Goal: Information Seeking & Learning: Learn about a topic

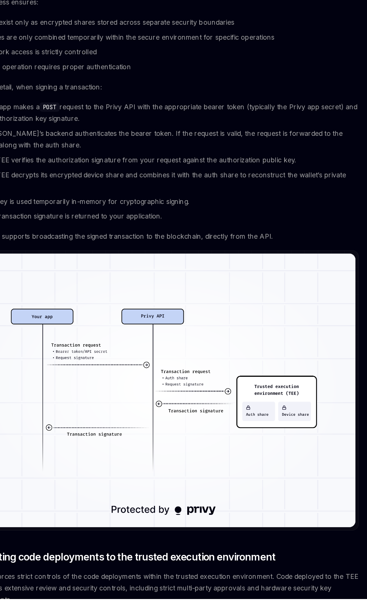
scroll to position [1066, 0]
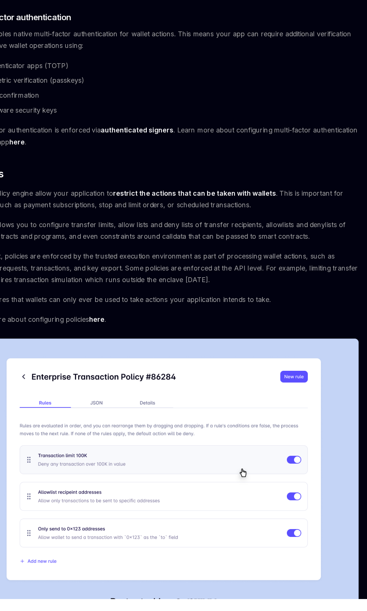
scroll to position [520, 0]
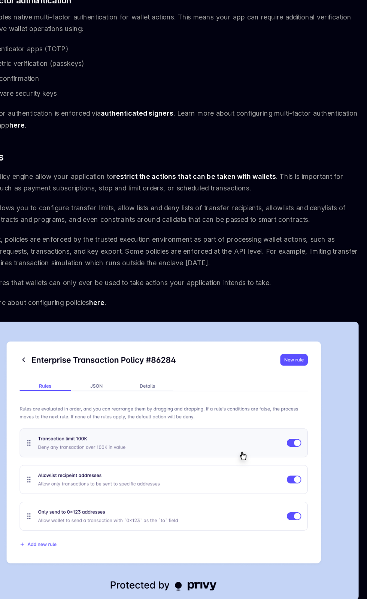
click at [341, 611] on img at bounding box center [183, 487] width 352 height 252
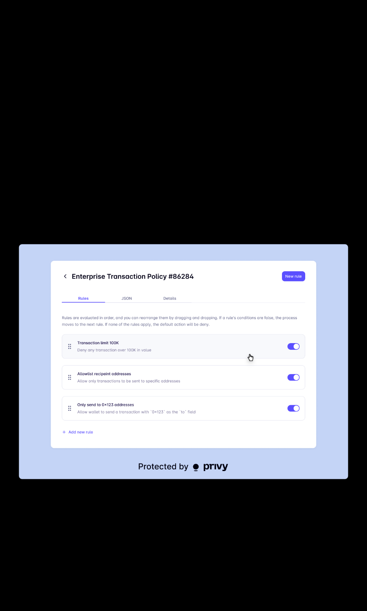
scroll to position [518, 0]
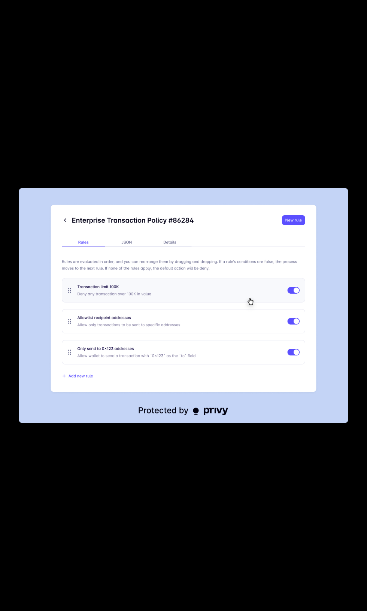
scroll to position [520, 0]
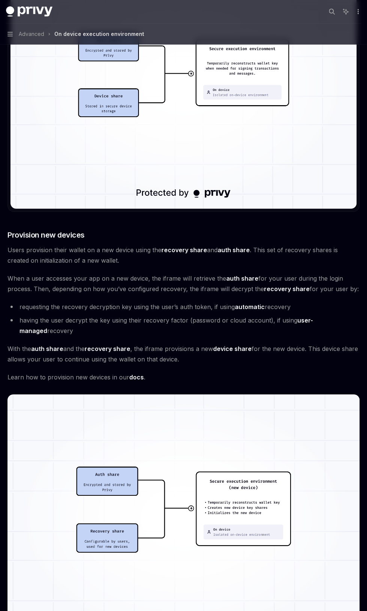
scroll to position [1669, 0]
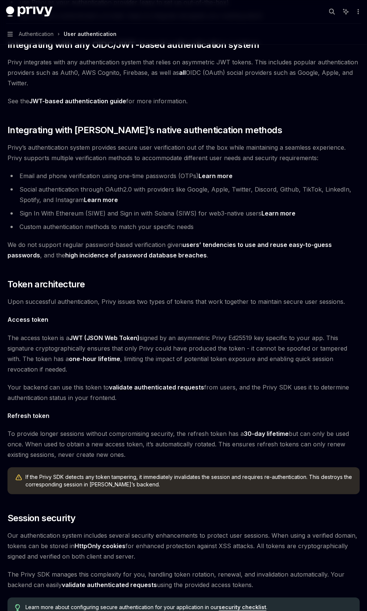
scroll to position [133, 0]
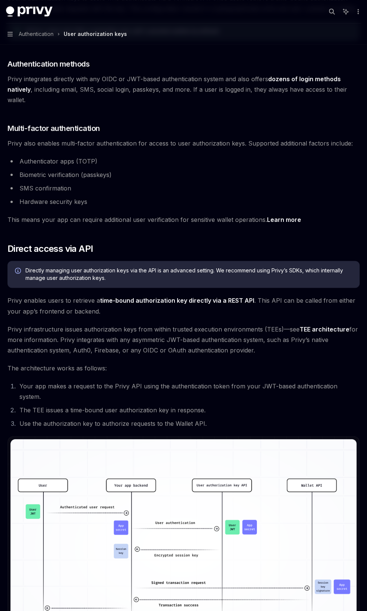
scroll to position [264, 0]
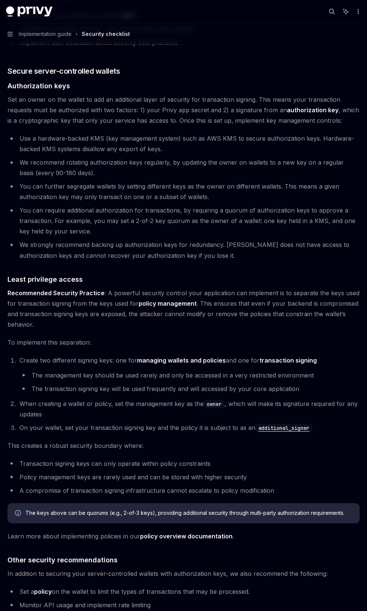
scroll to position [1140, 0]
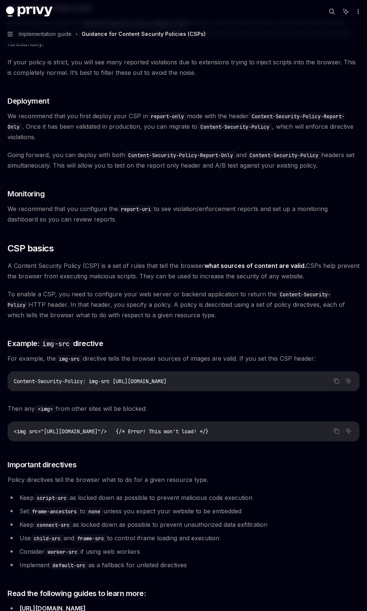
scroll to position [1332, 0]
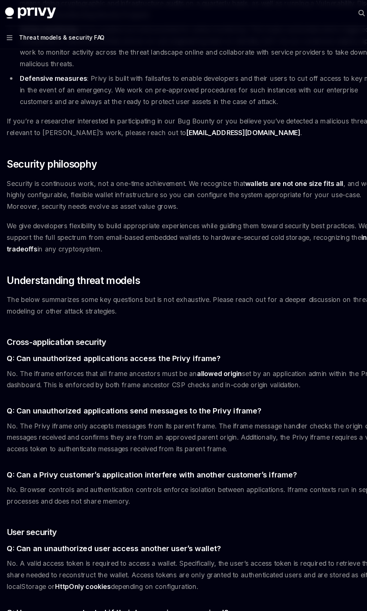
scroll to position [173, 0]
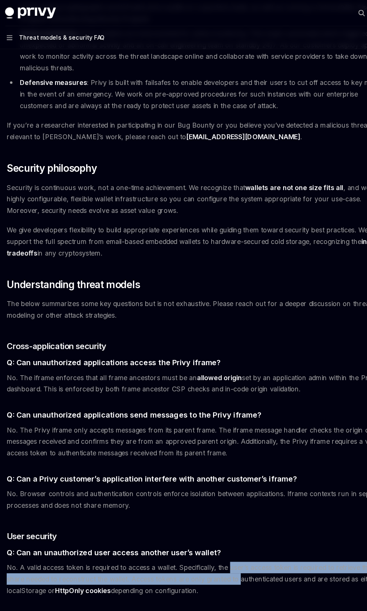
click at [107, 216] on span "We give developers flexibility to build appropriate experiences while guiding t…" at bounding box center [183, 220] width 352 height 31
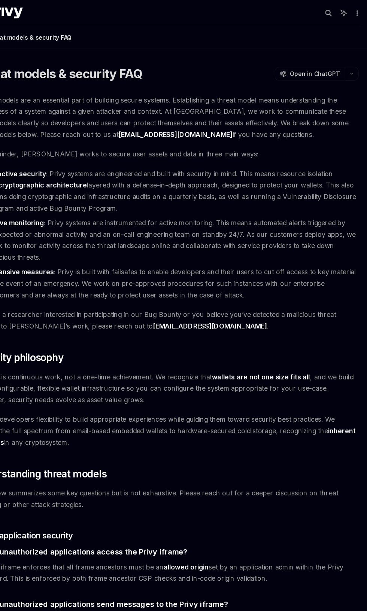
scroll to position [0, 0]
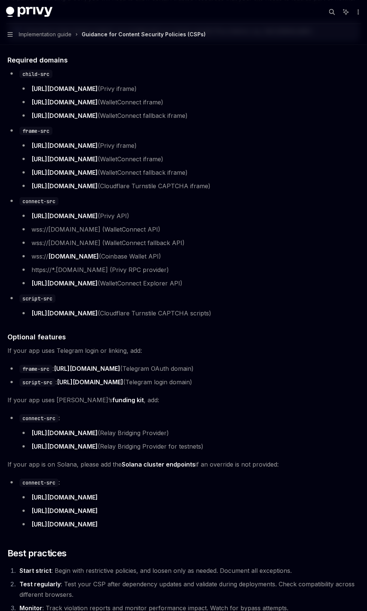
scroll to position [484, 0]
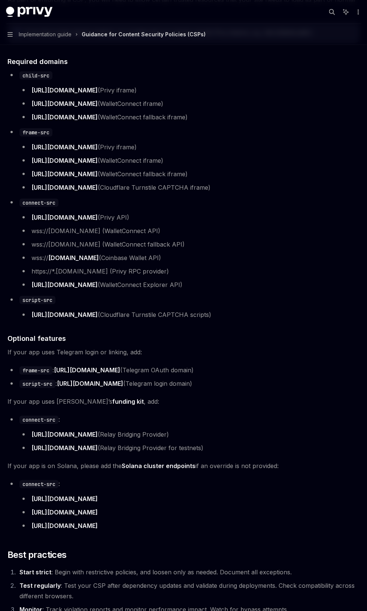
click at [76, 289] on link "[URL][DOMAIN_NAME]" at bounding box center [64, 285] width 66 height 8
click at [40, 108] on link "[URL][DOMAIN_NAME]" at bounding box center [64, 104] width 66 height 8
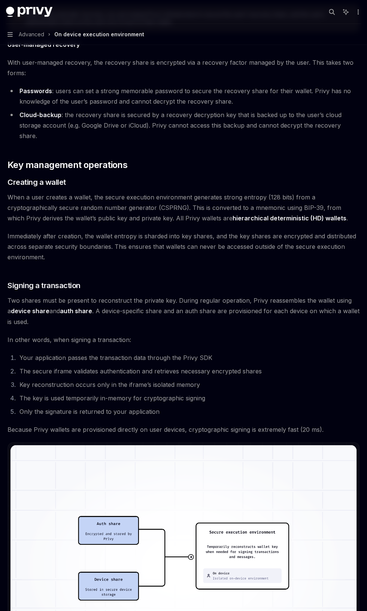
scroll to position [380, 0]
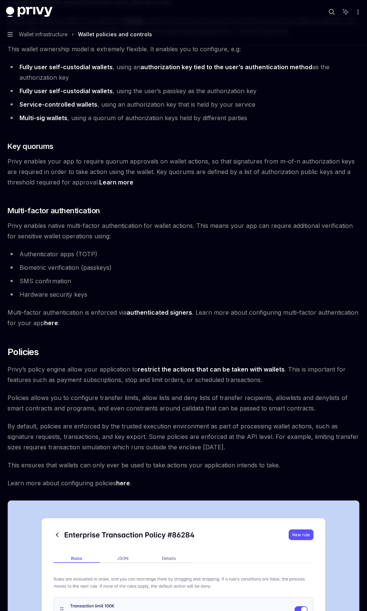
type textarea "*"
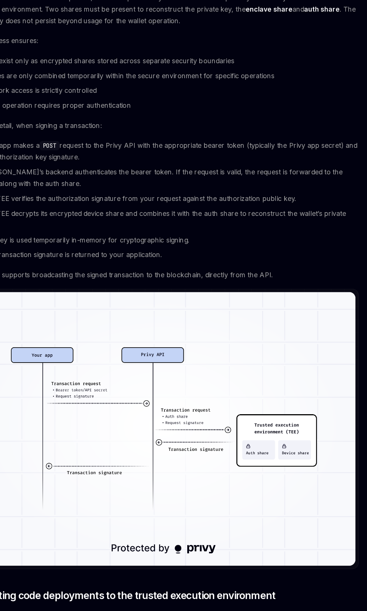
scroll to position [1066, 0]
